Goal: Find specific page/section: Find specific page/section

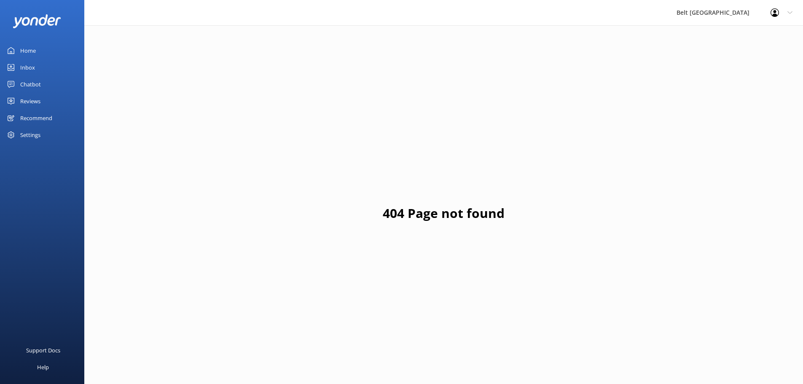
click at [32, 65] on div "Inbox" at bounding box center [27, 67] width 15 height 17
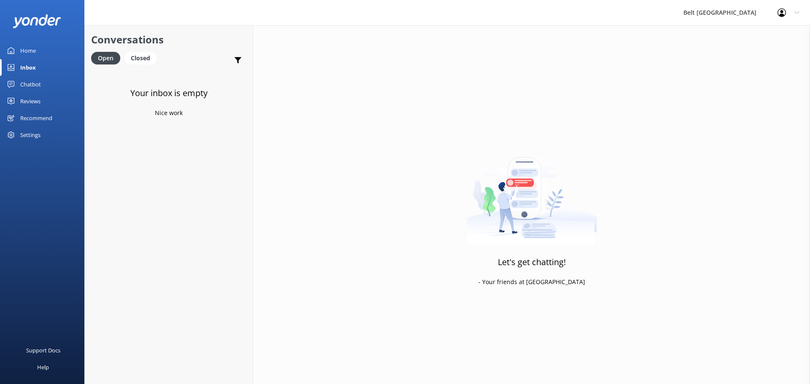
click at [40, 99] on div "Reviews" at bounding box center [30, 101] width 20 height 17
